Goal: Information Seeking & Learning: Learn about a topic

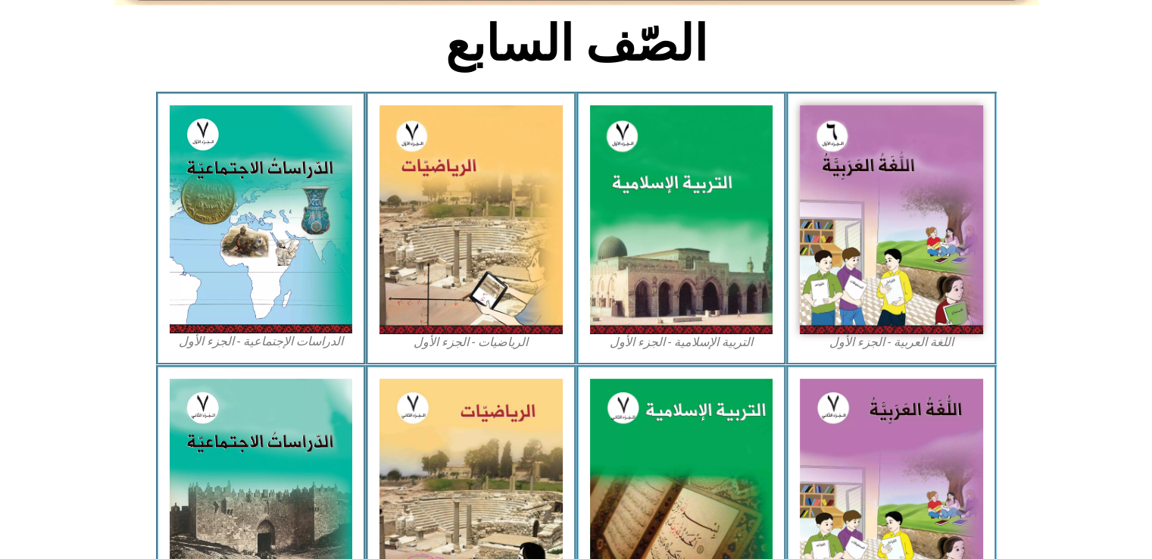
scroll to position [395, 0]
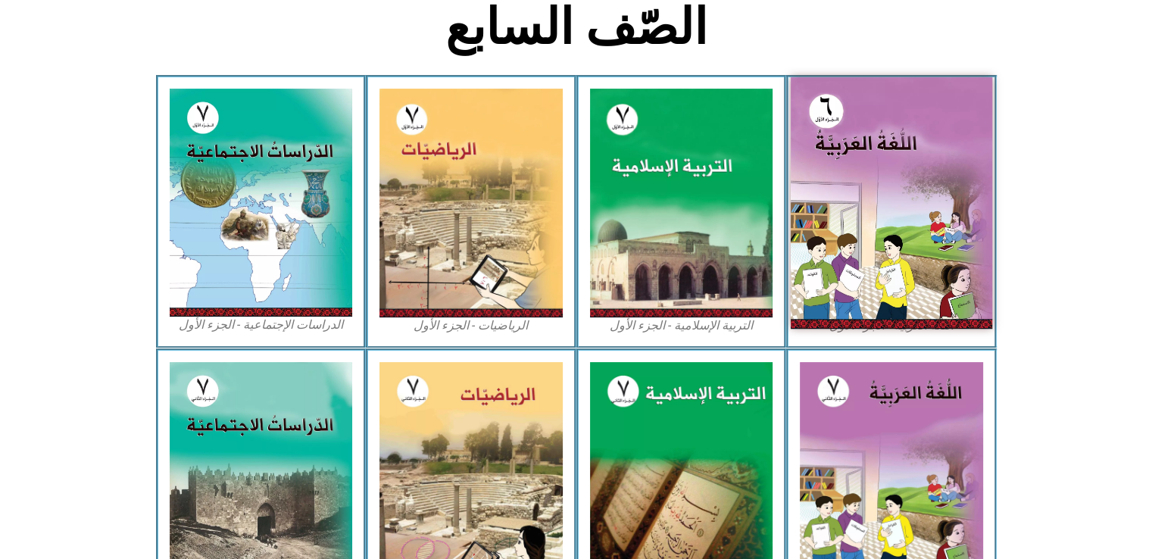
click at [863, 235] on img at bounding box center [891, 202] width 201 height 251
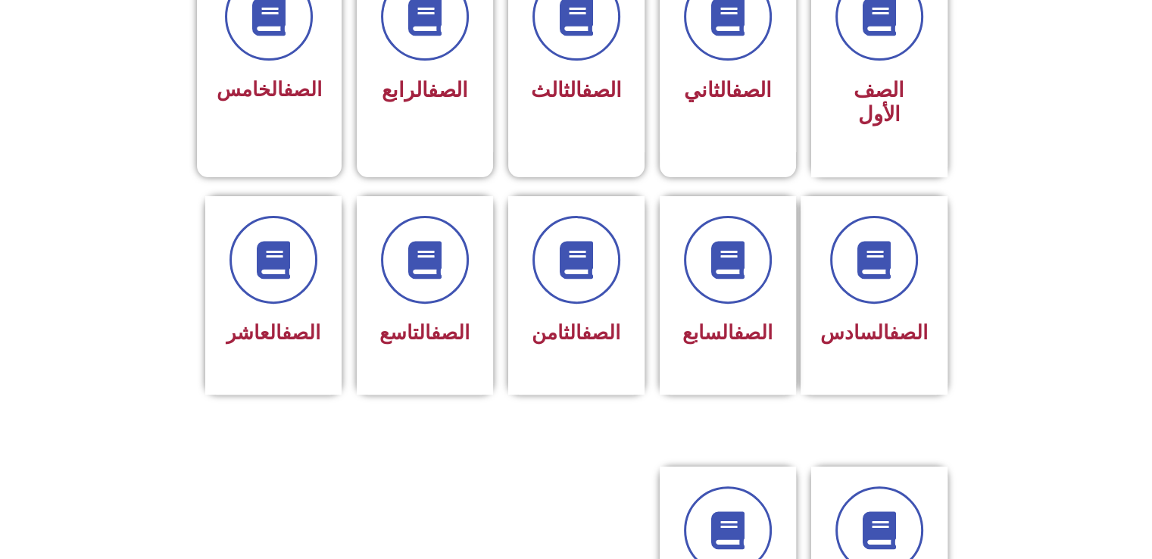
scroll to position [463, 0]
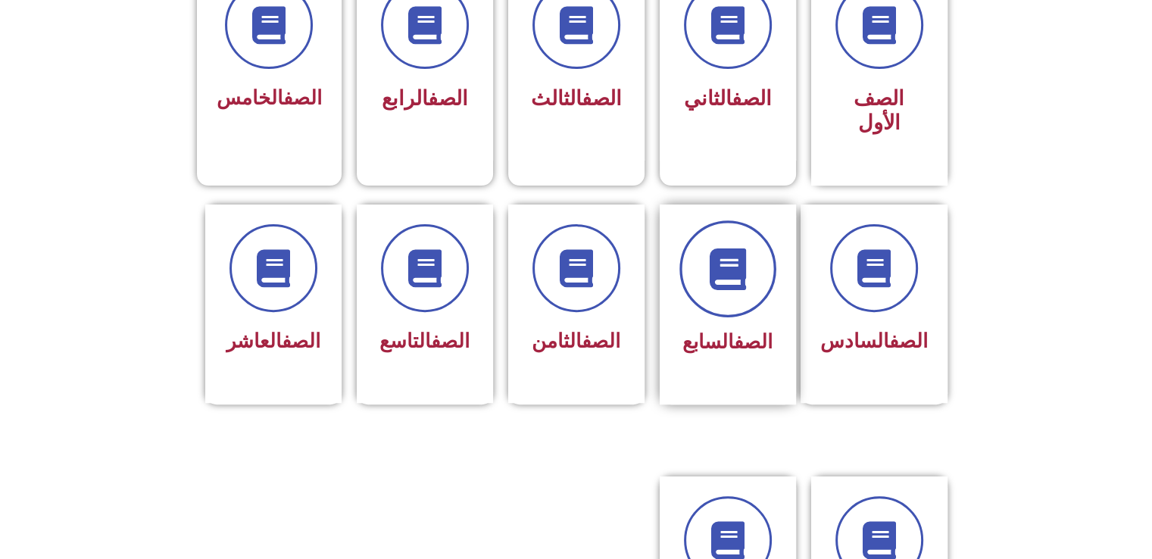
click at [738, 248] on icon at bounding box center [728, 269] width 42 height 42
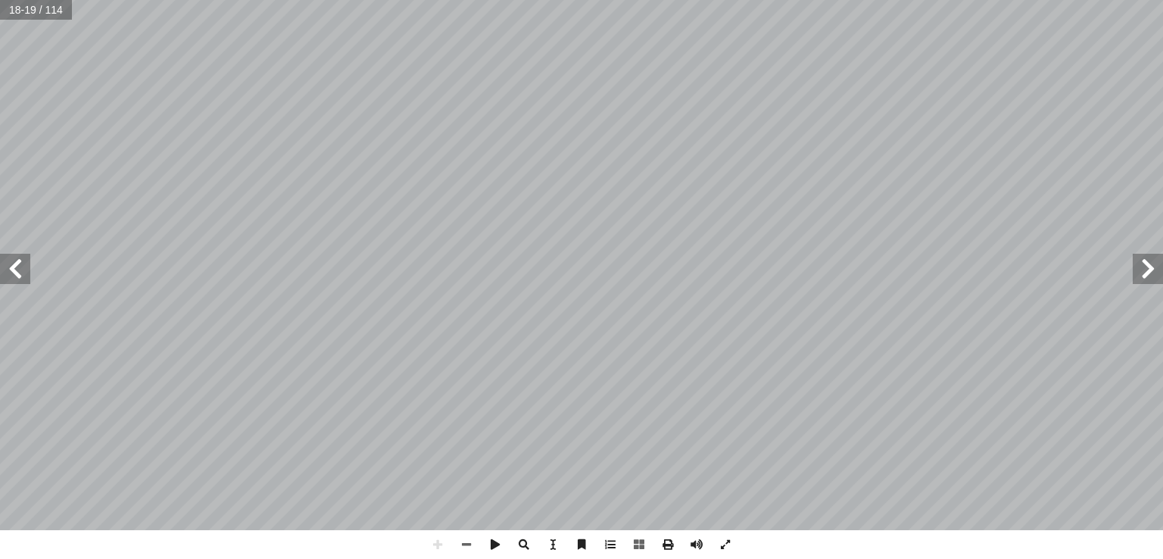
click at [1082, 138] on html "الصفحة الرئيسية الصف الأول الصف الثاني الصف الثالث الصف الرابع الصف الخامس الصف…" at bounding box center [581, 69] width 1163 height 138
